Goal: Information Seeking & Learning: Learn about a topic

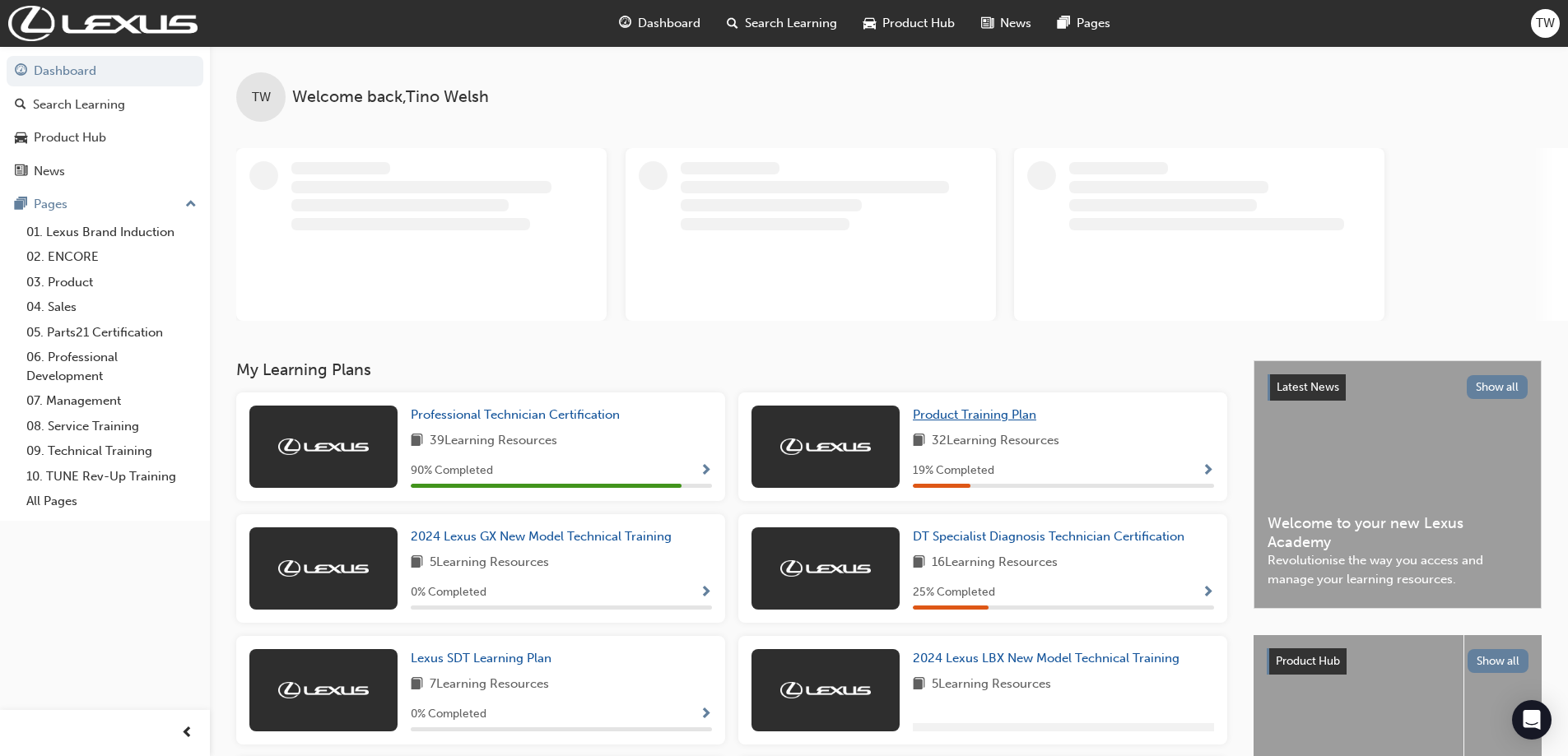
click at [952, 413] on span "Product Training Plan" at bounding box center [974, 414] width 123 height 15
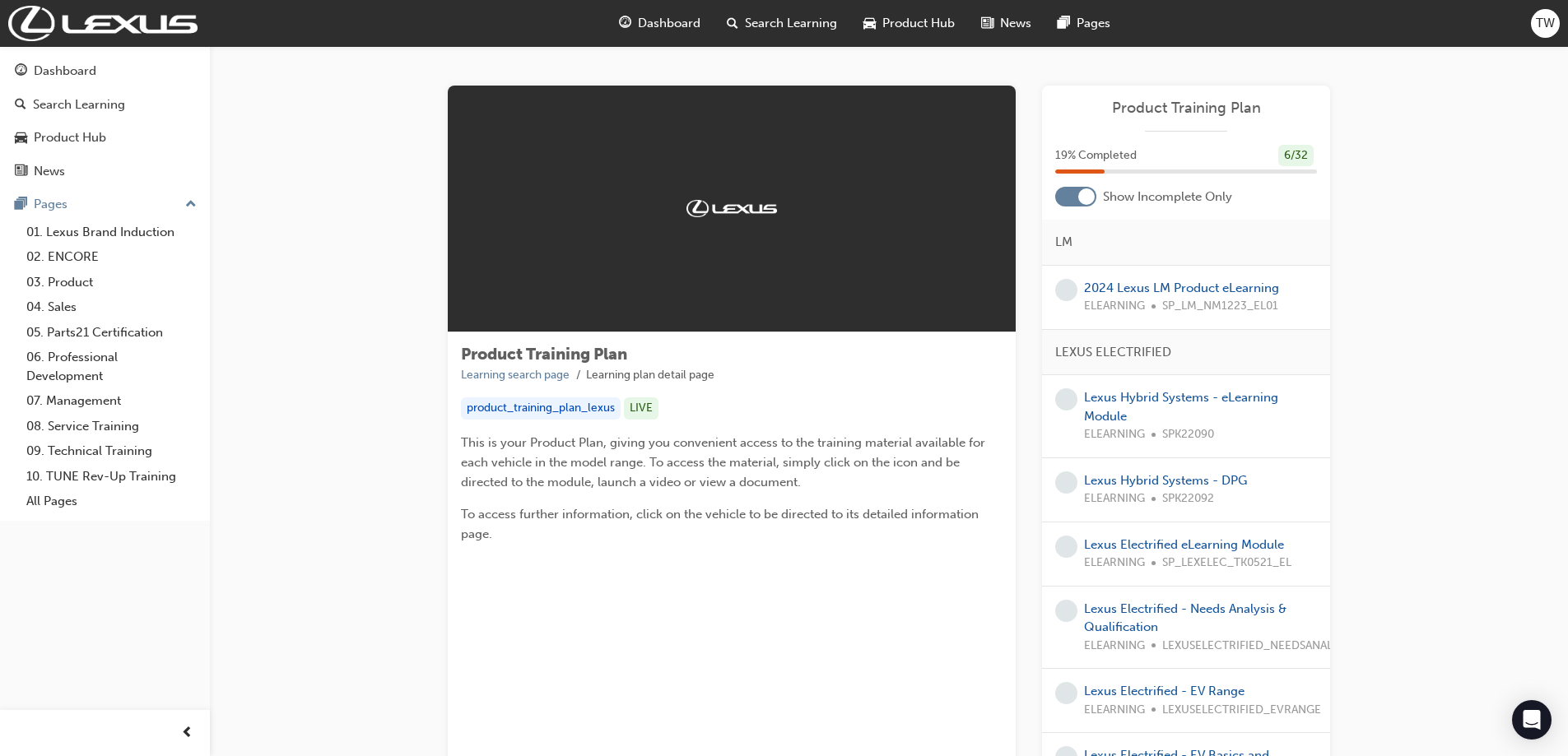
click at [1071, 200] on div at bounding box center [1075, 196] width 41 height 19
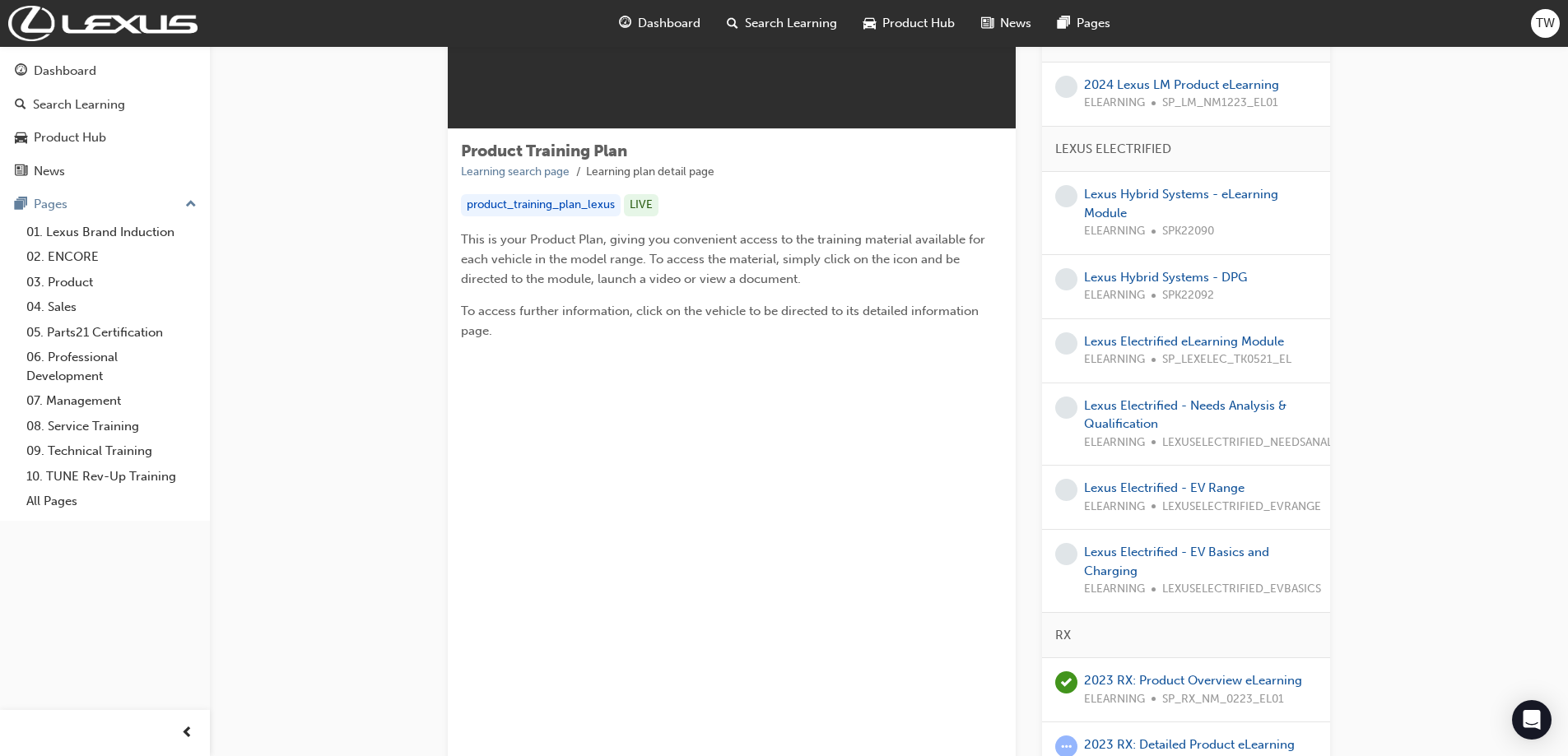
scroll to position [82, 0]
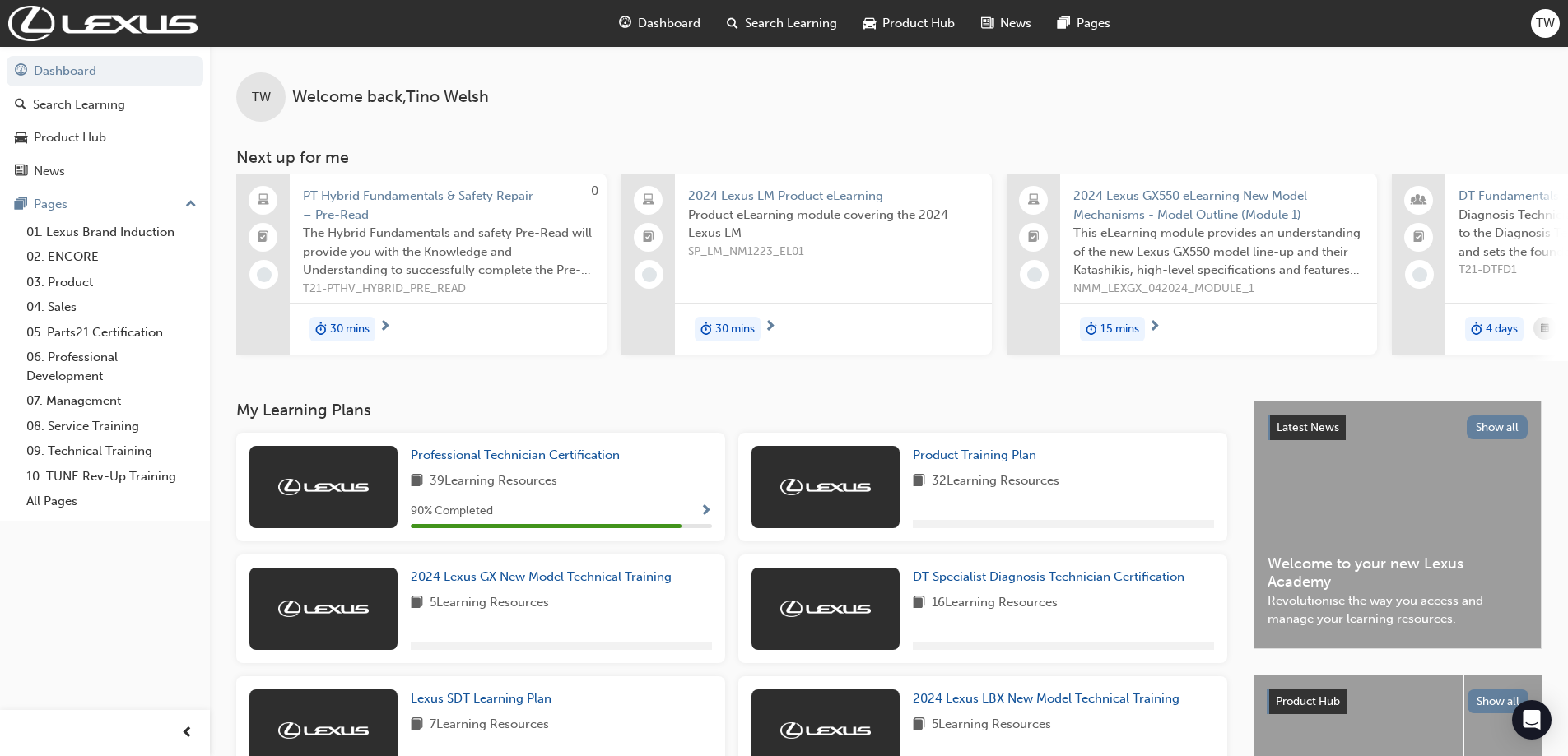
click at [1023, 583] on span "DT Specialist Diagnosis Technician Certification" at bounding box center [1048, 576] width 271 height 15
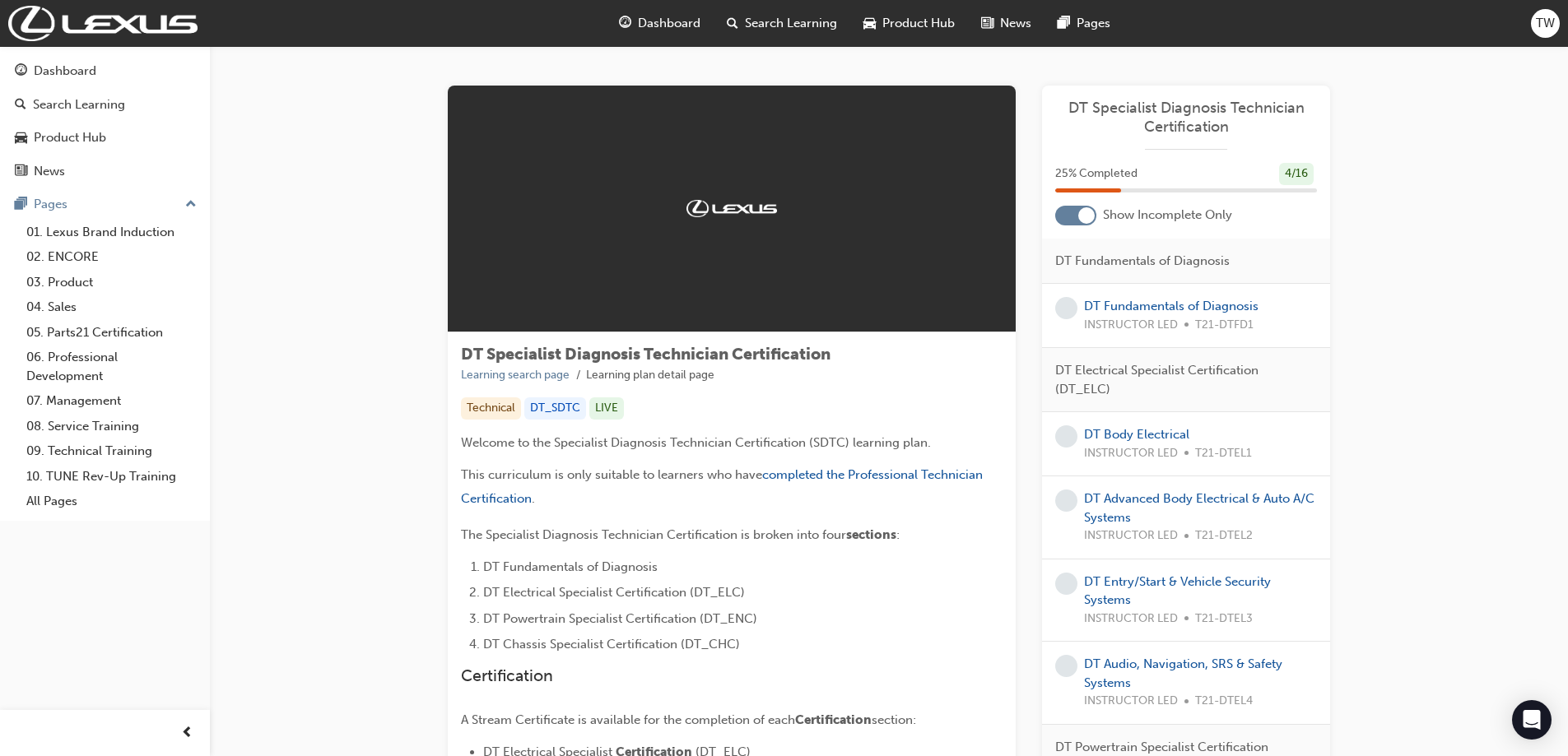
click at [1068, 218] on div at bounding box center [1075, 215] width 41 height 19
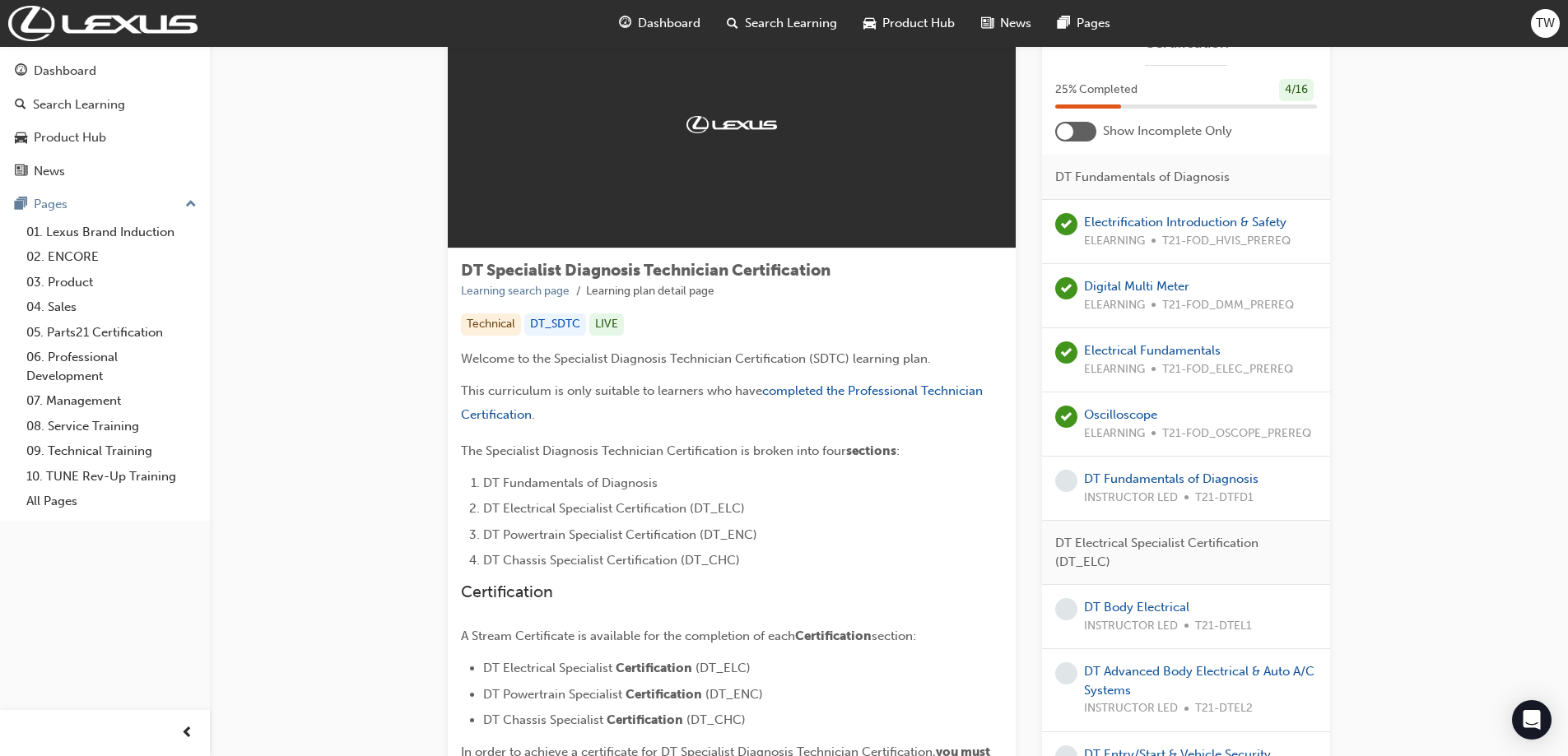
scroll to position [247, 0]
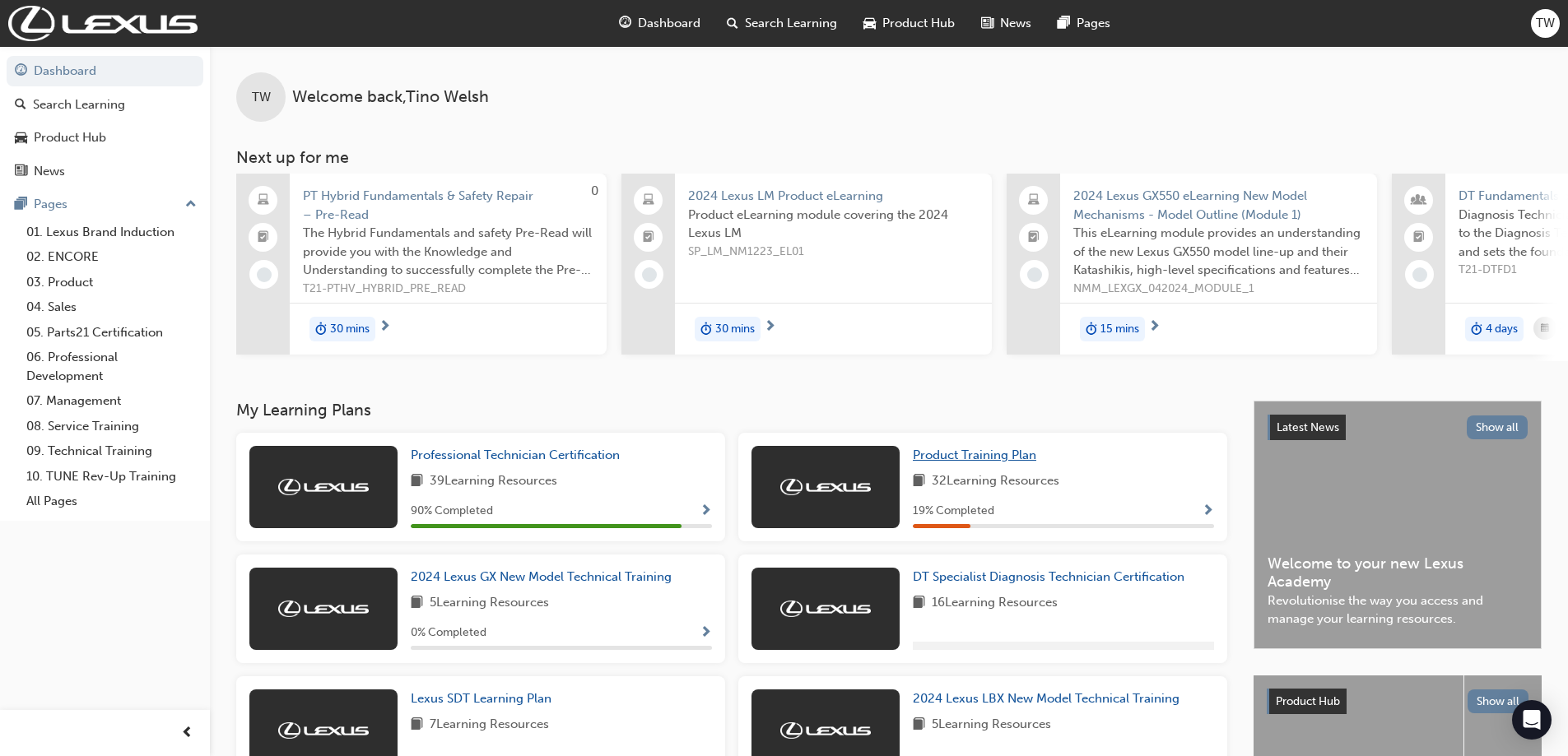
click at [985, 463] on span "Product Training Plan" at bounding box center [974, 455] width 123 height 15
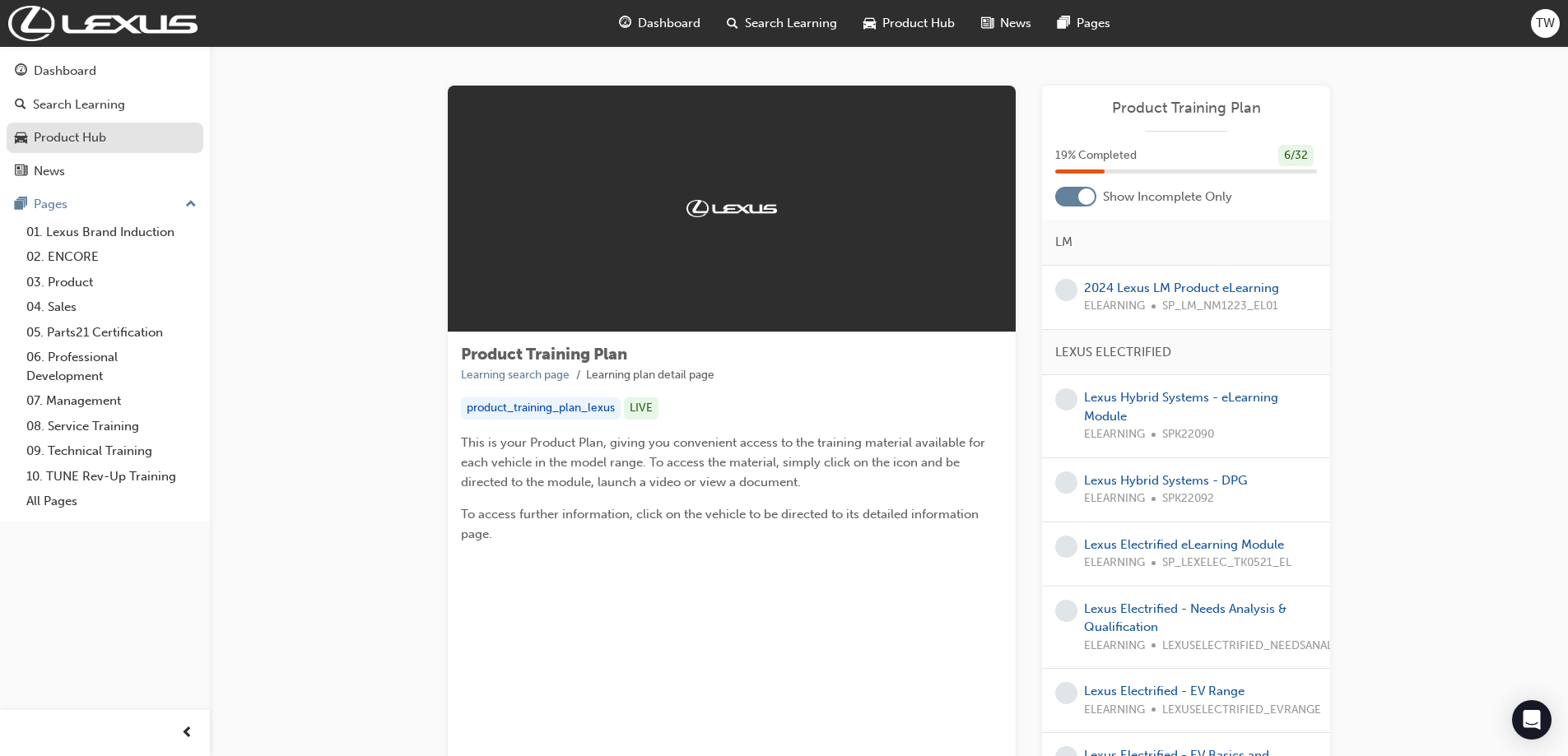
click at [87, 143] on div "Product Hub" at bounding box center [70, 137] width 72 height 19
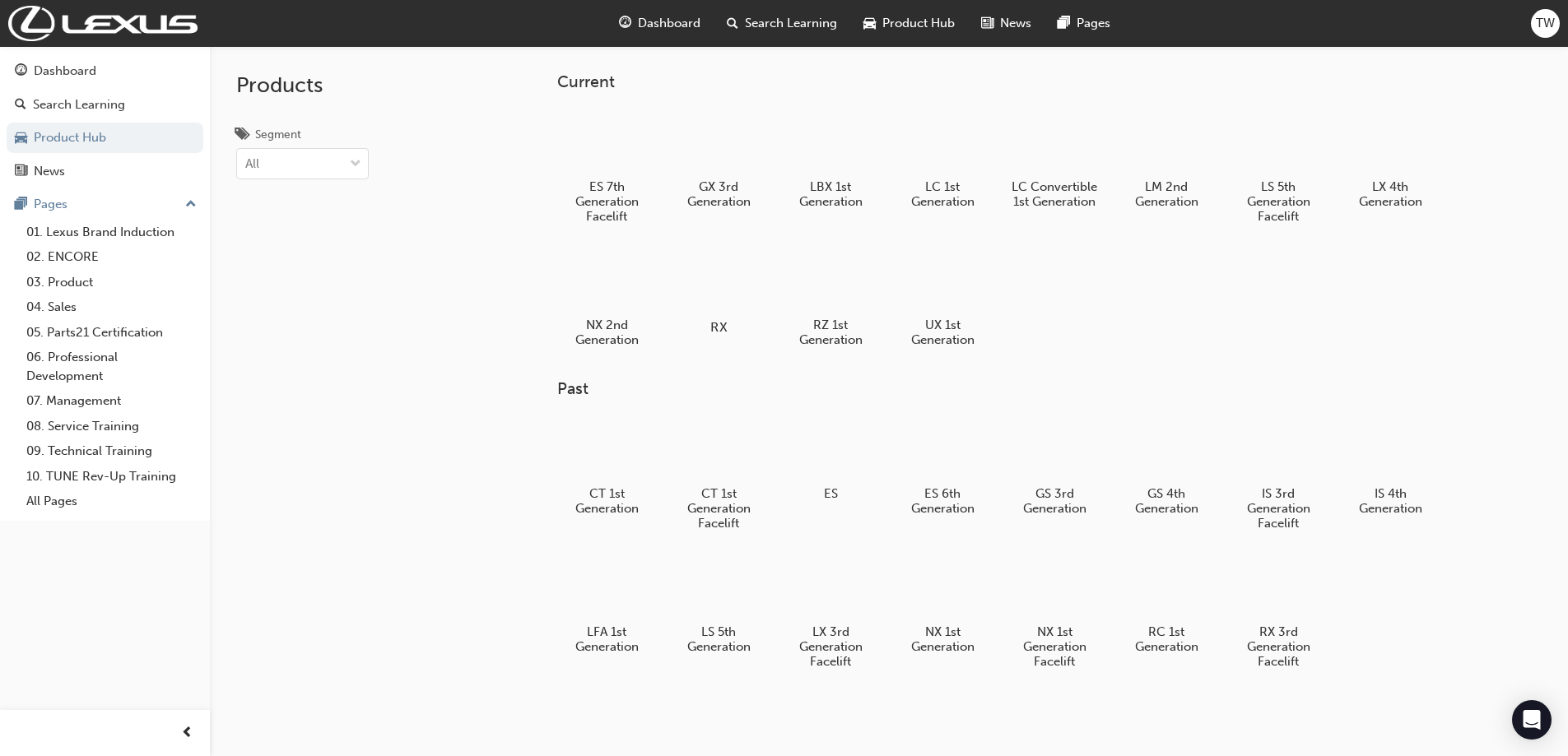
click at [713, 306] on div at bounding box center [718, 279] width 92 height 66
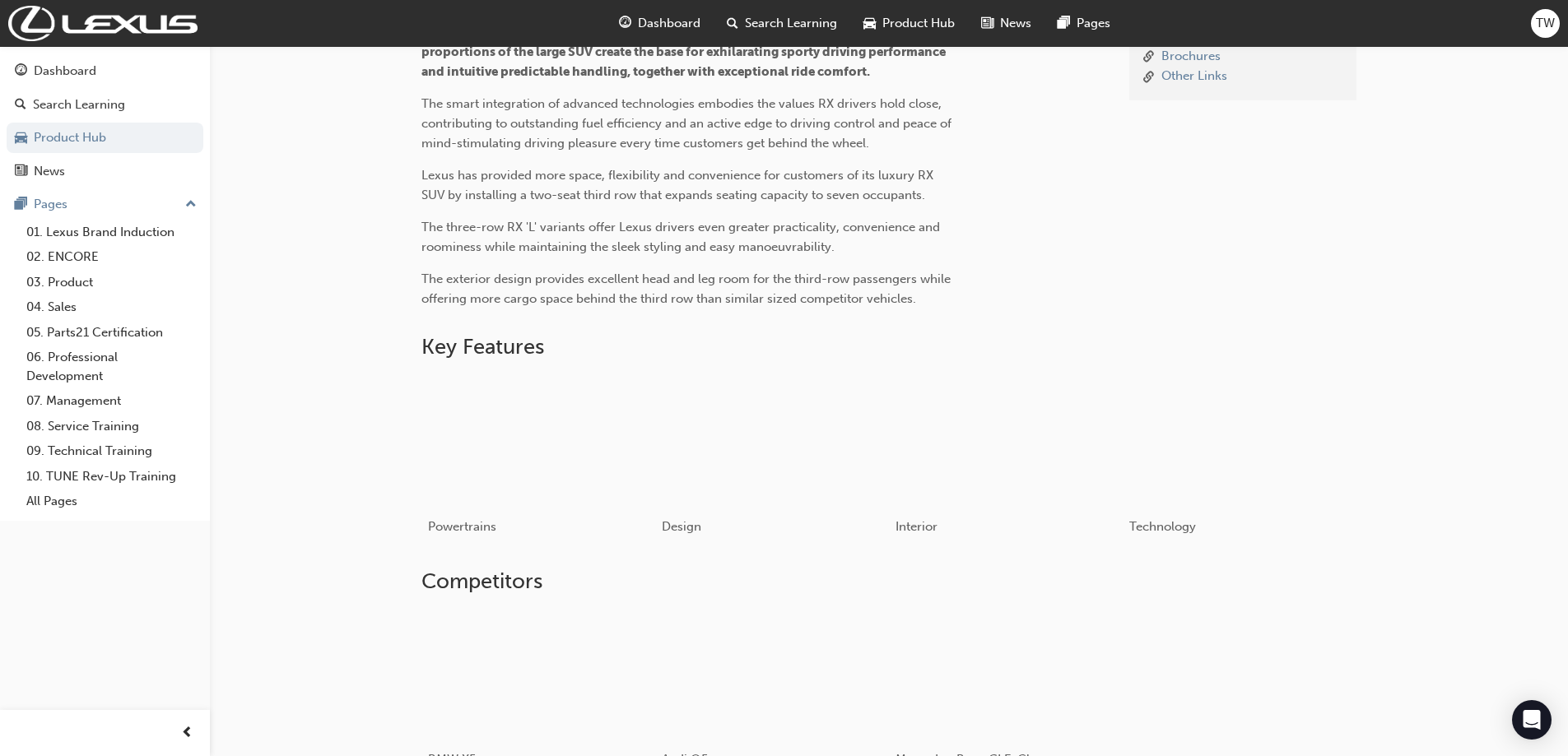
scroll to position [234, 0]
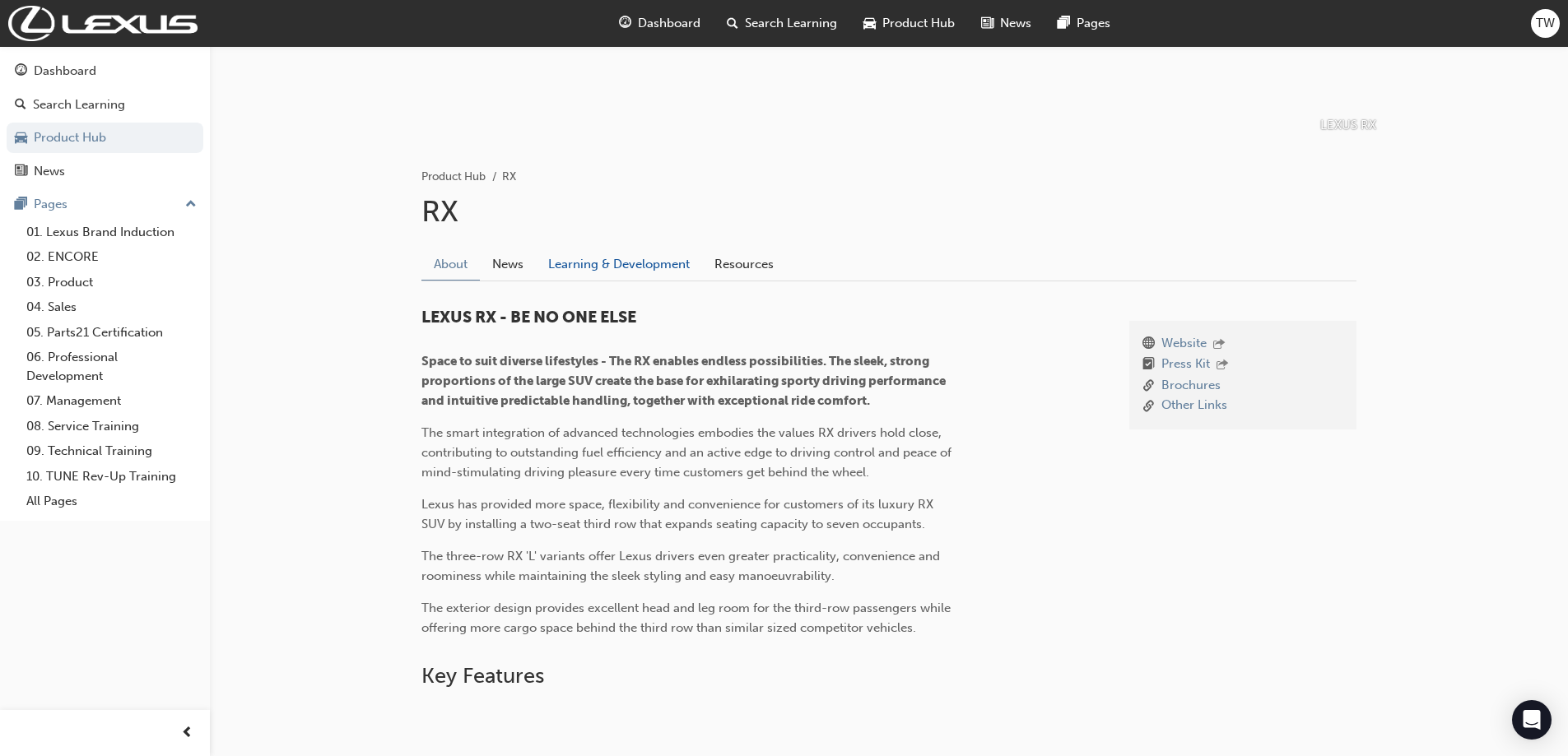
click at [625, 263] on link "Learning & Development" at bounding box center [619, 263] width 167 height 31
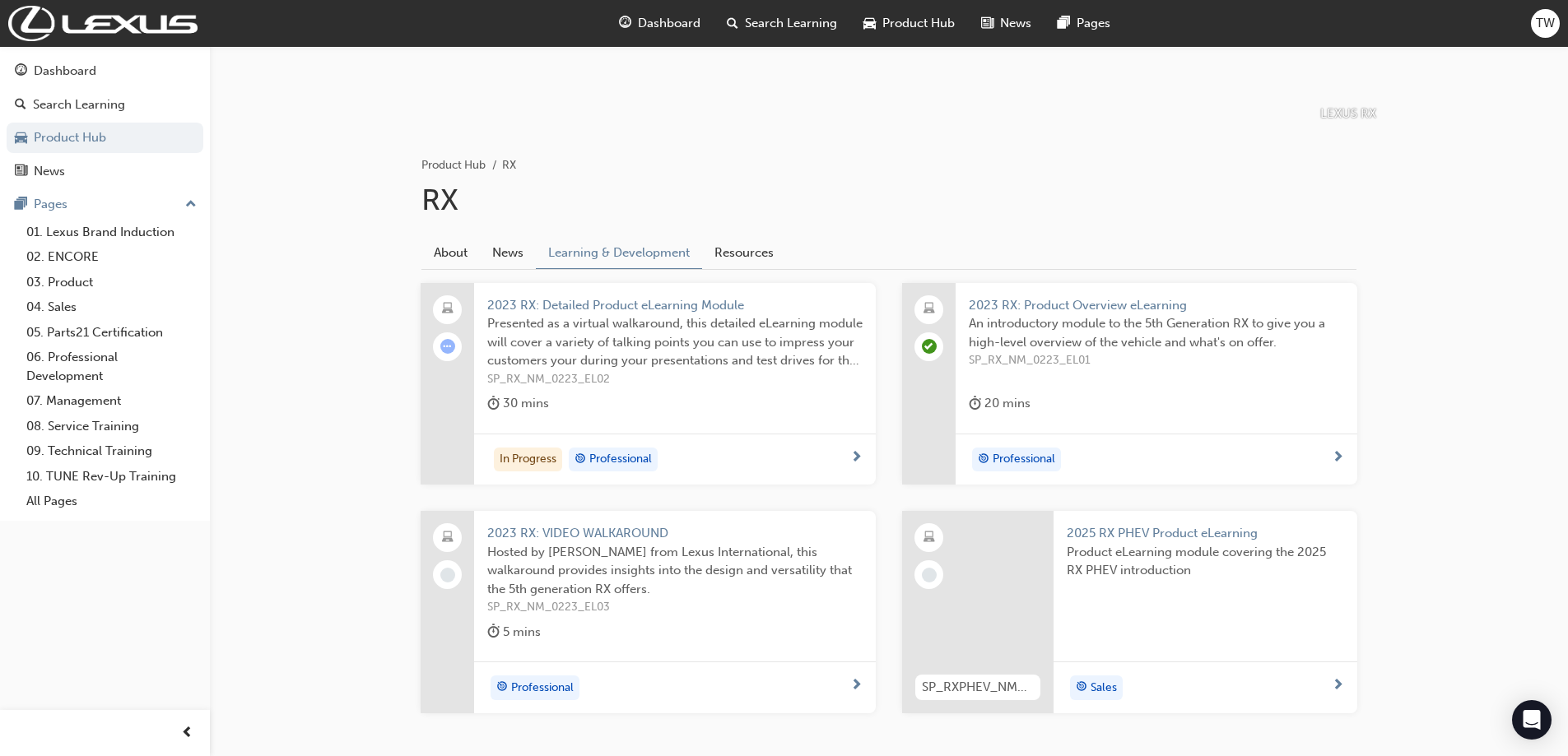
scroll to position [247, 0]
click at [744, 423] on div "2023 RX: Detailed Product eLearning Module Presented as a virtual walkaround, t…" at bounding box center [675, 357] width 402 height 151
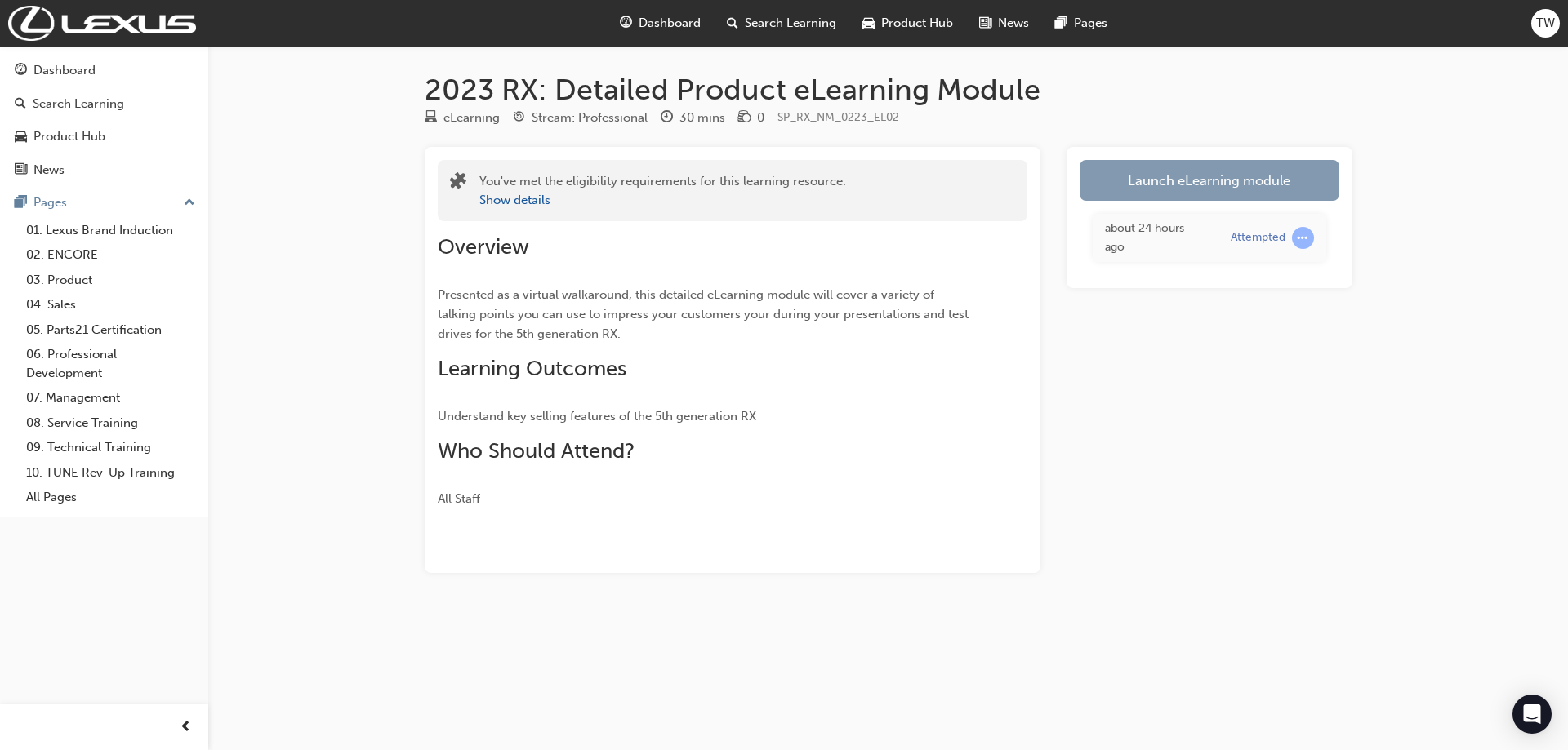
click at [1182, 184] on link "Launch eLearning module" at bounding box center [1209, 180] width 260 height 41
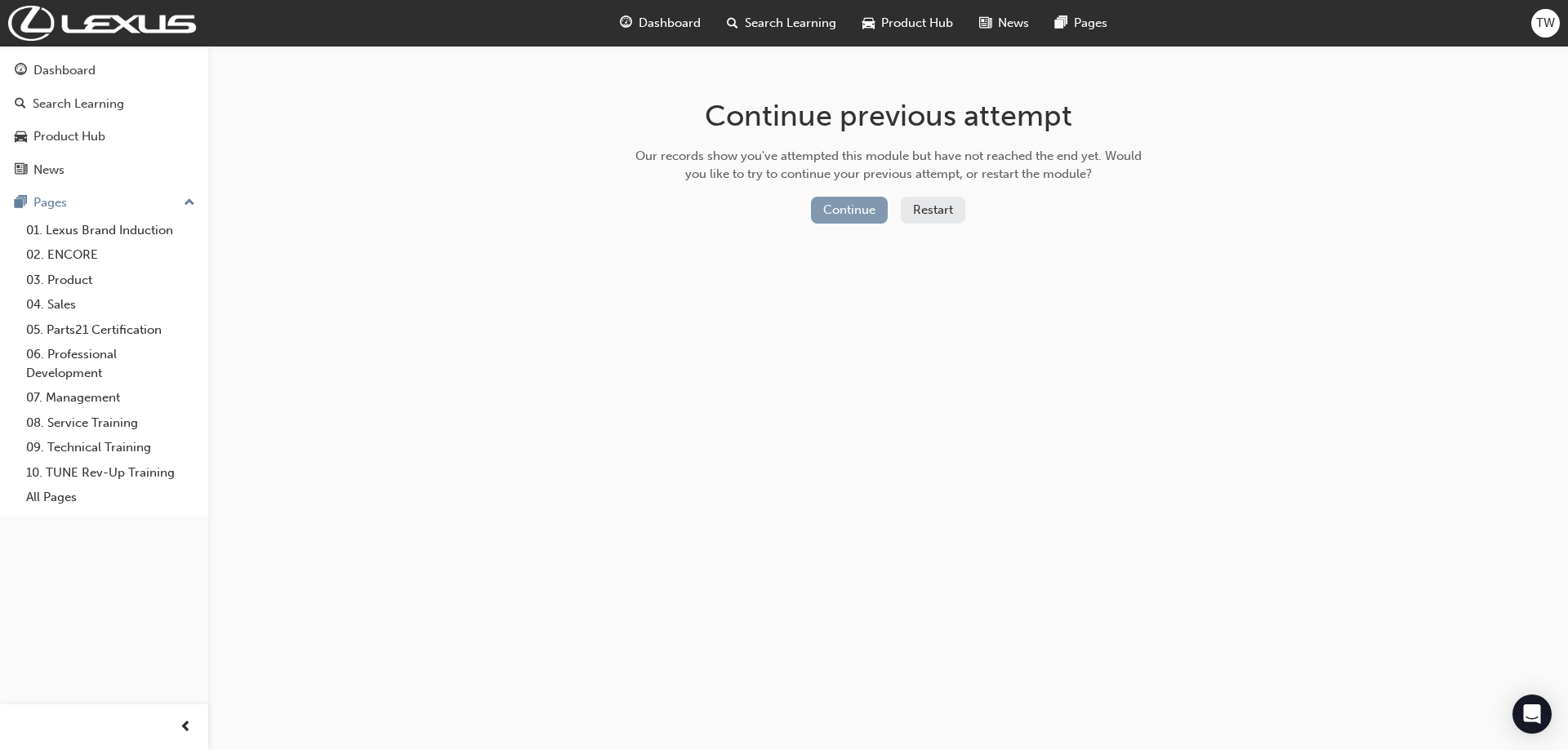
click at [856, 205] on button "Continue" at bounding box center [849, 210] width 77 height 27
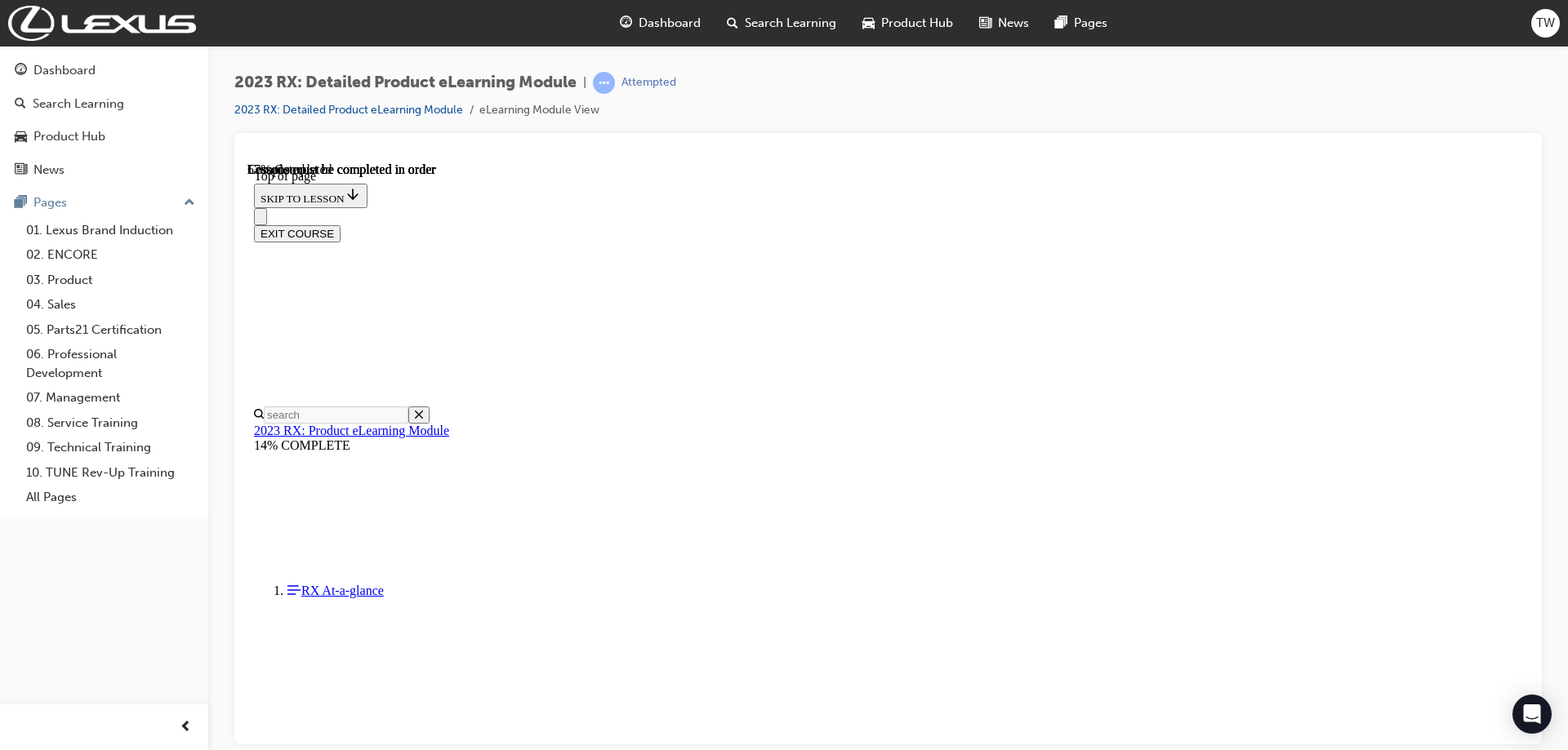
scroll to position [1510, 0]
